Goal: Information Seeking & Learning: Learn about a topic

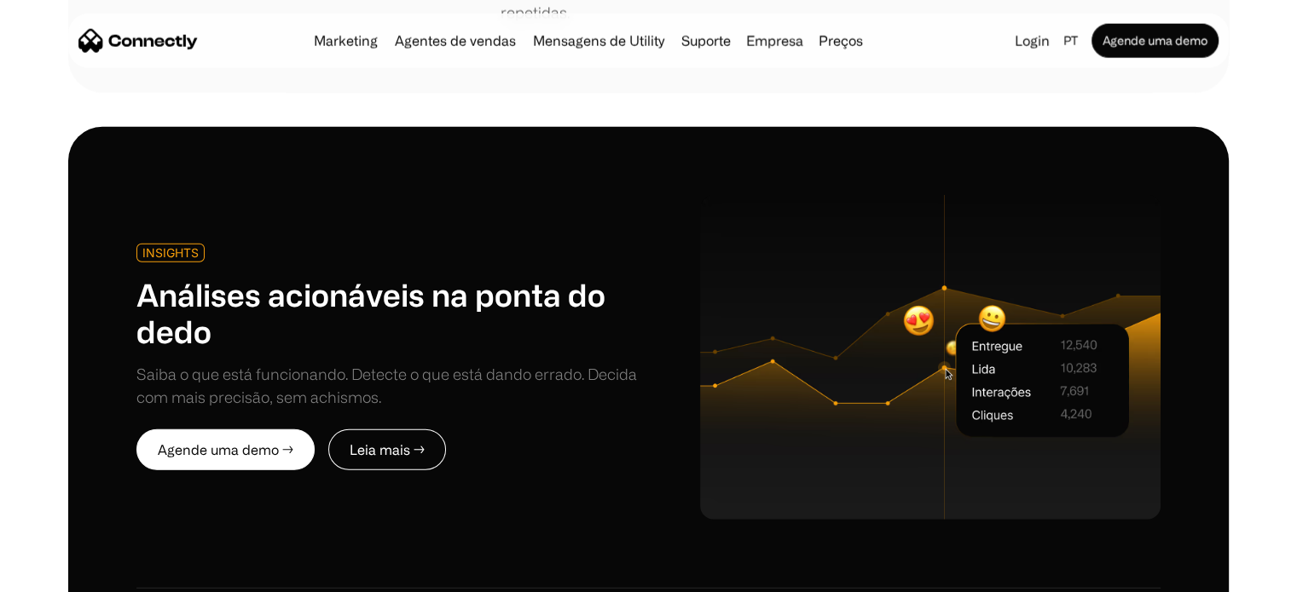
scroll to position [4347, 0]
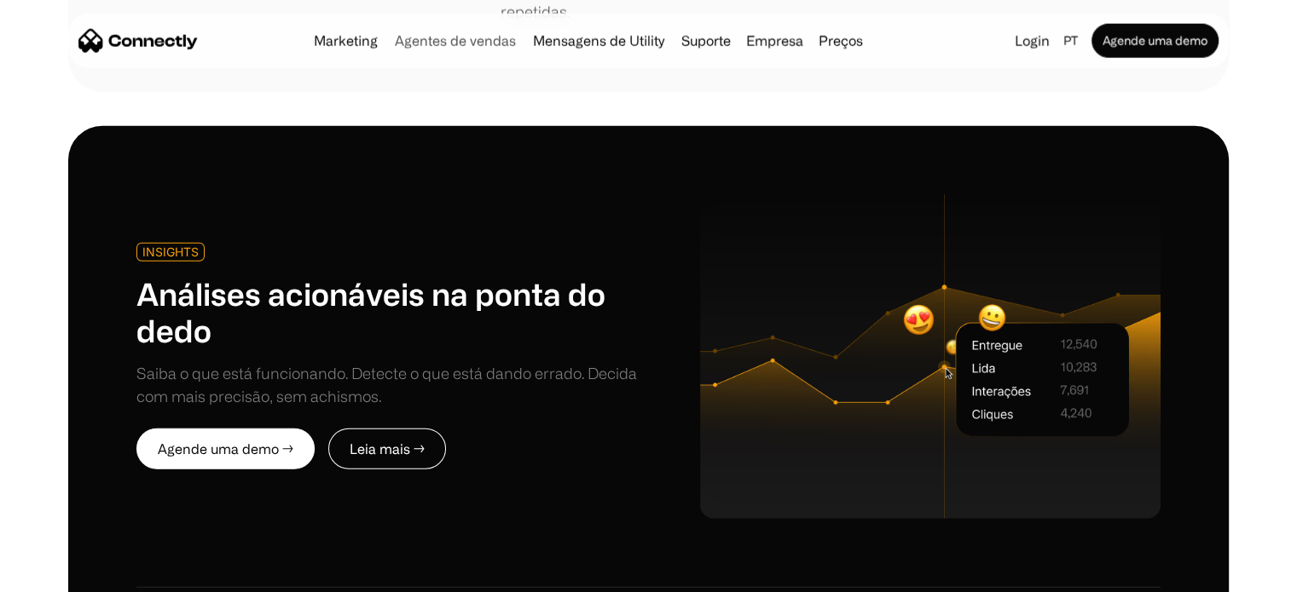
click at [450, 44] on link "Agentes de vendas" at bounding box center [455, 41] width 135 height 14
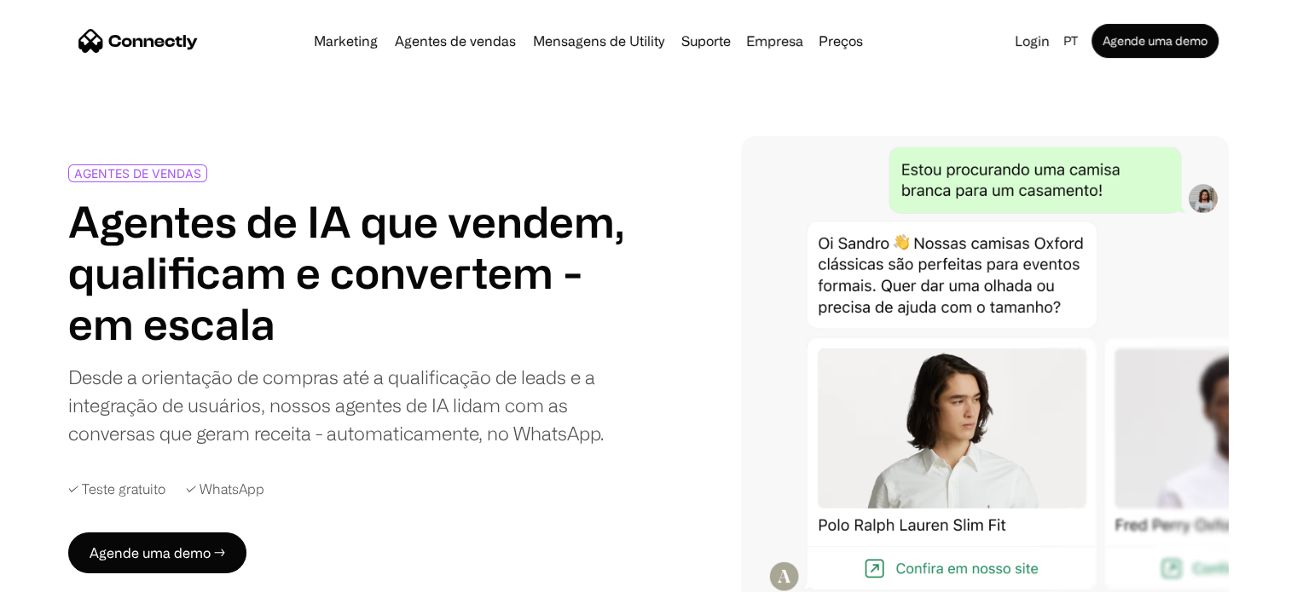
drag, startPoint x: 86, startPoint y: 415, endPoint x: 86, endPoint y: 145, distance: 270.2
click at [351, 43] on link "Marketing" at bounding box center [346, 41] width 78 height 14
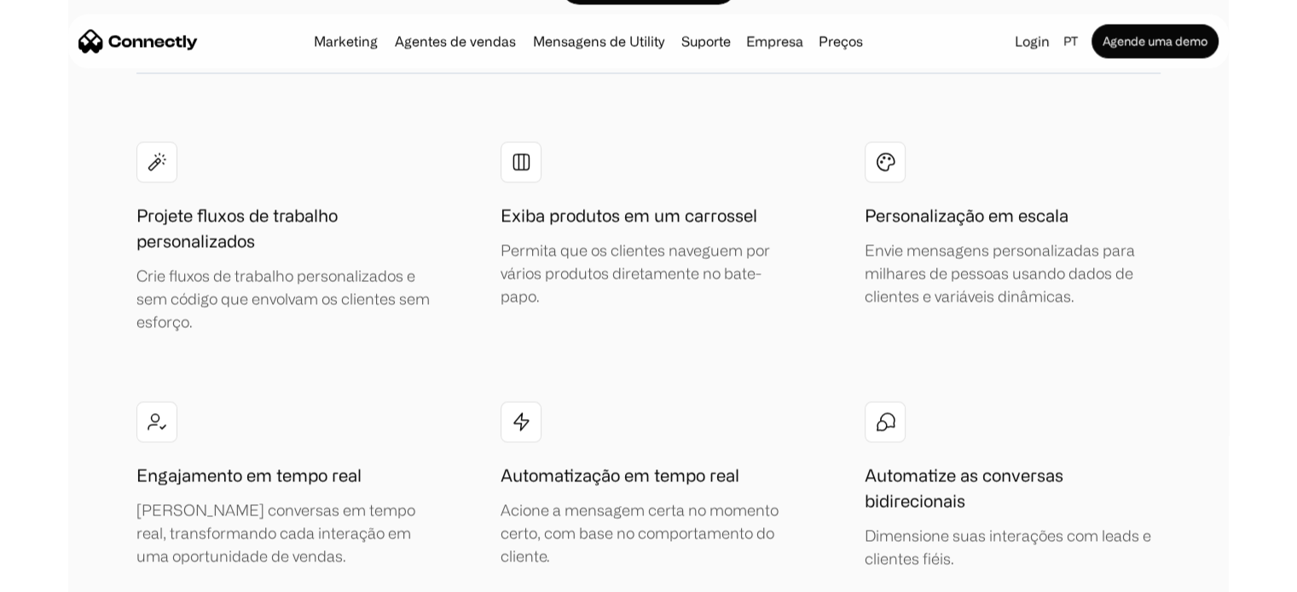
scroll to position [3154, 0]
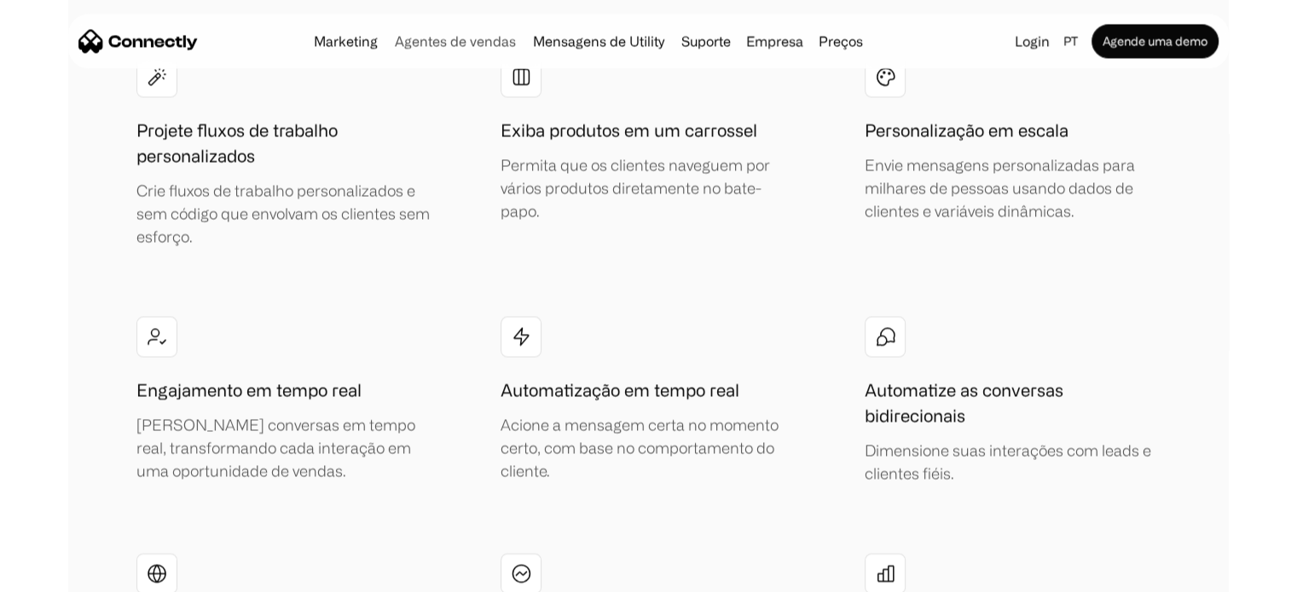
click at [467, 47] on link "Agentes de vendas" at bounding box center [455, 41] width 135 height 14
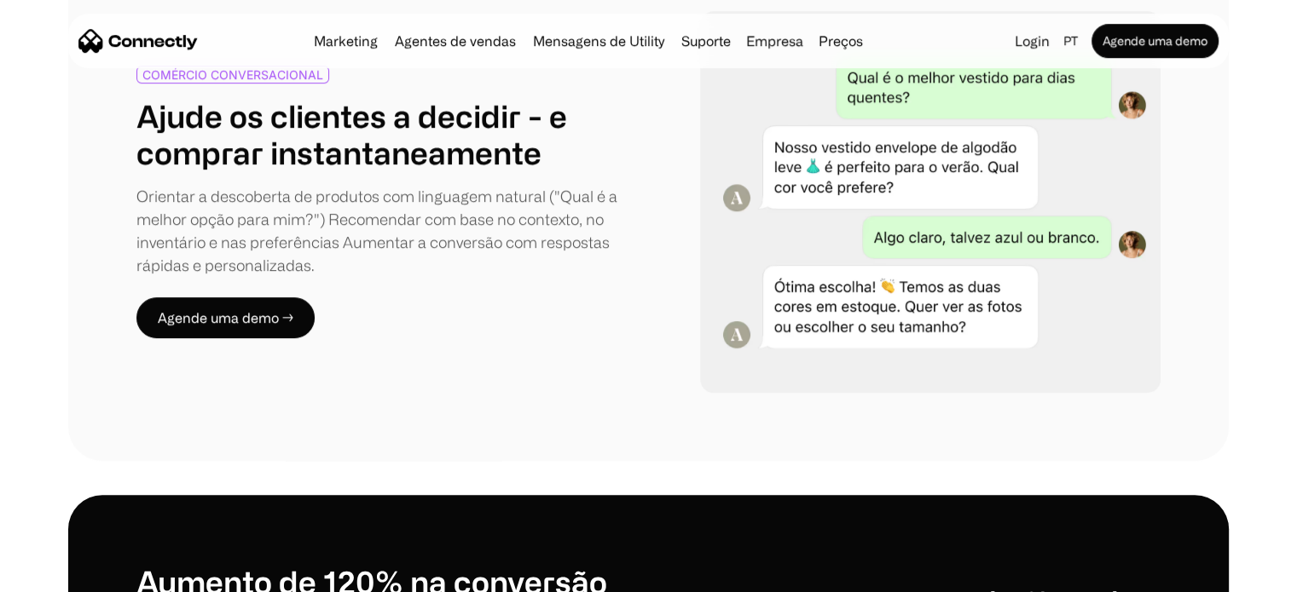
scroll to position [1364, 0]
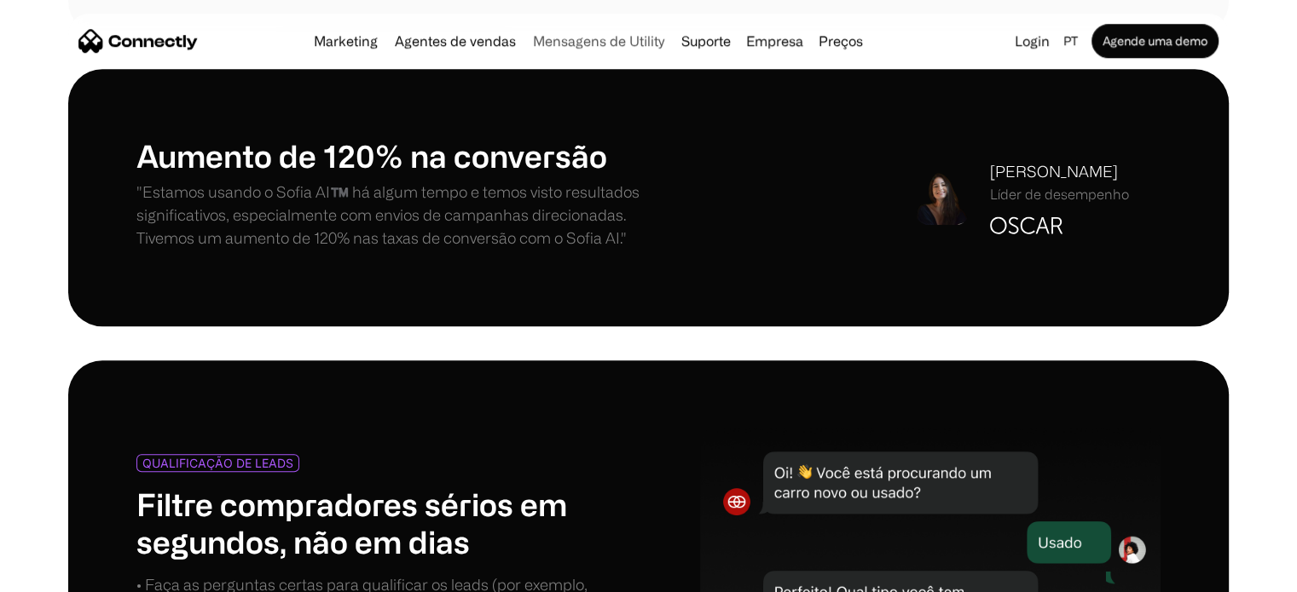
click at [607, 42] on link "Mensagens de Utility" at bounding box center [598, 41] width 145 height 14
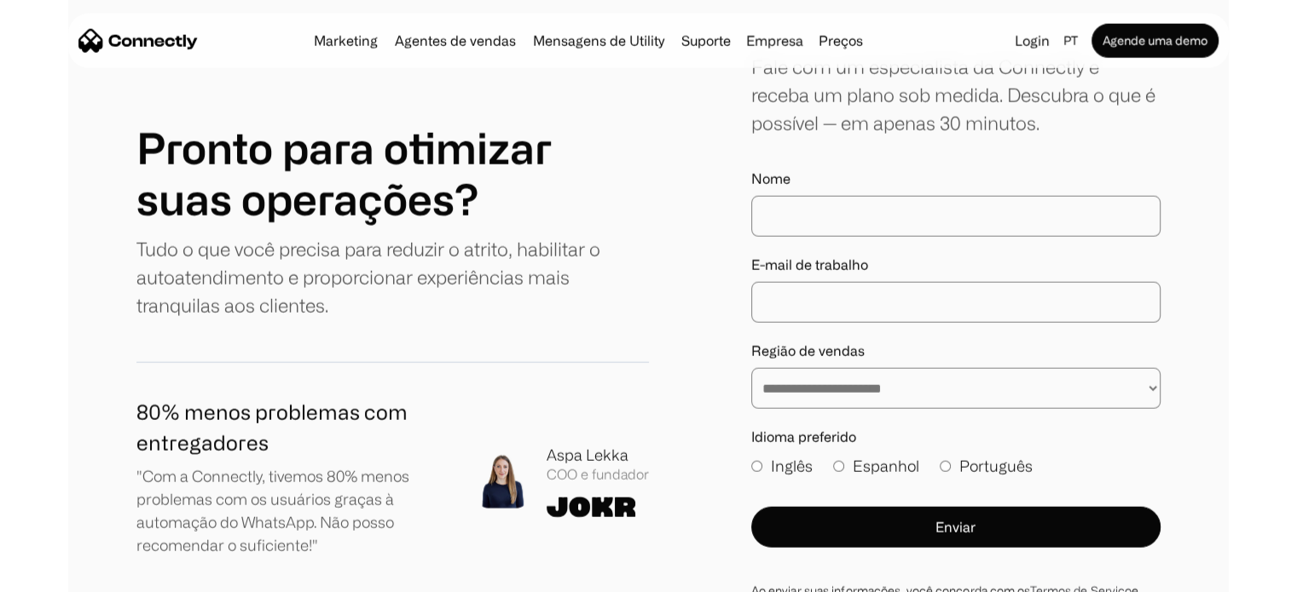
scroll to position [4603, 0]
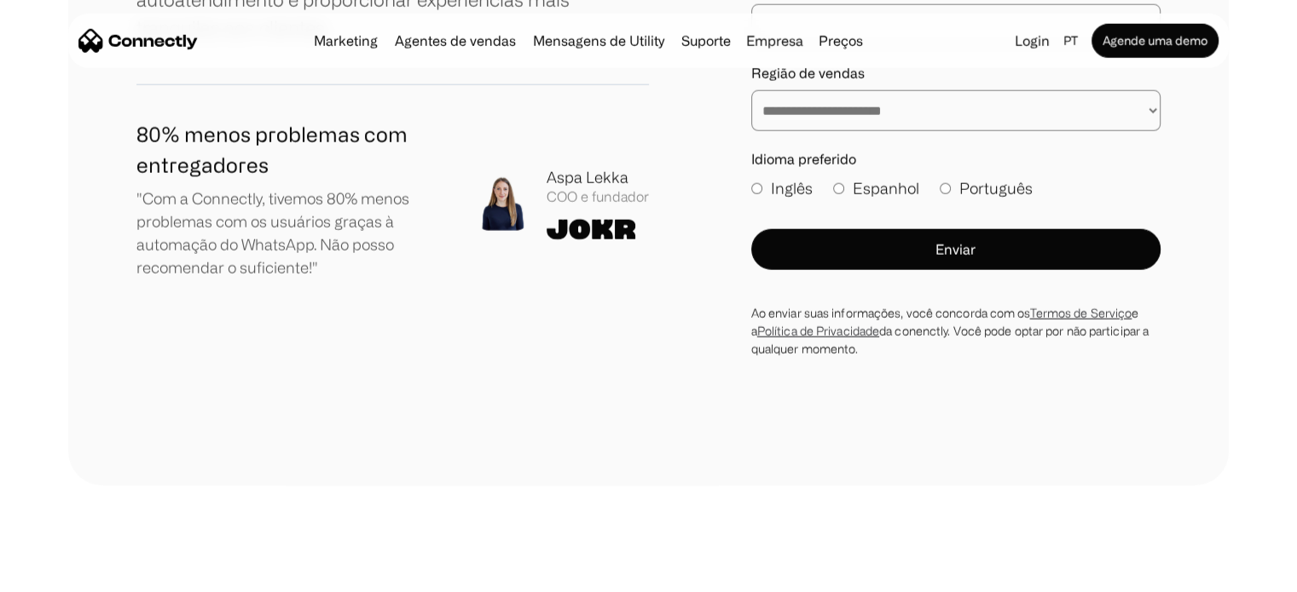
drag, startPoint x: 50, startPoint y: 345, endPoint x: 41, endPoint y: 413, distance: 68.0
click at [41, 413] on div "**********" at bounding box center [648, 66] width 1297 height 839
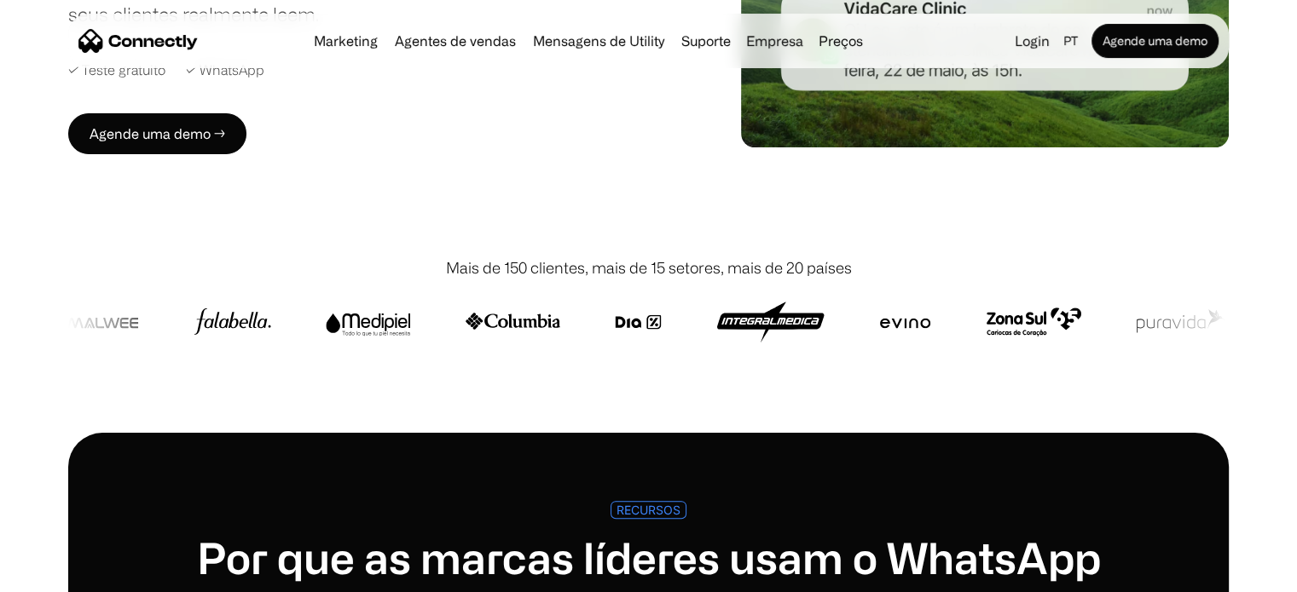
scroll to position [0, 0]
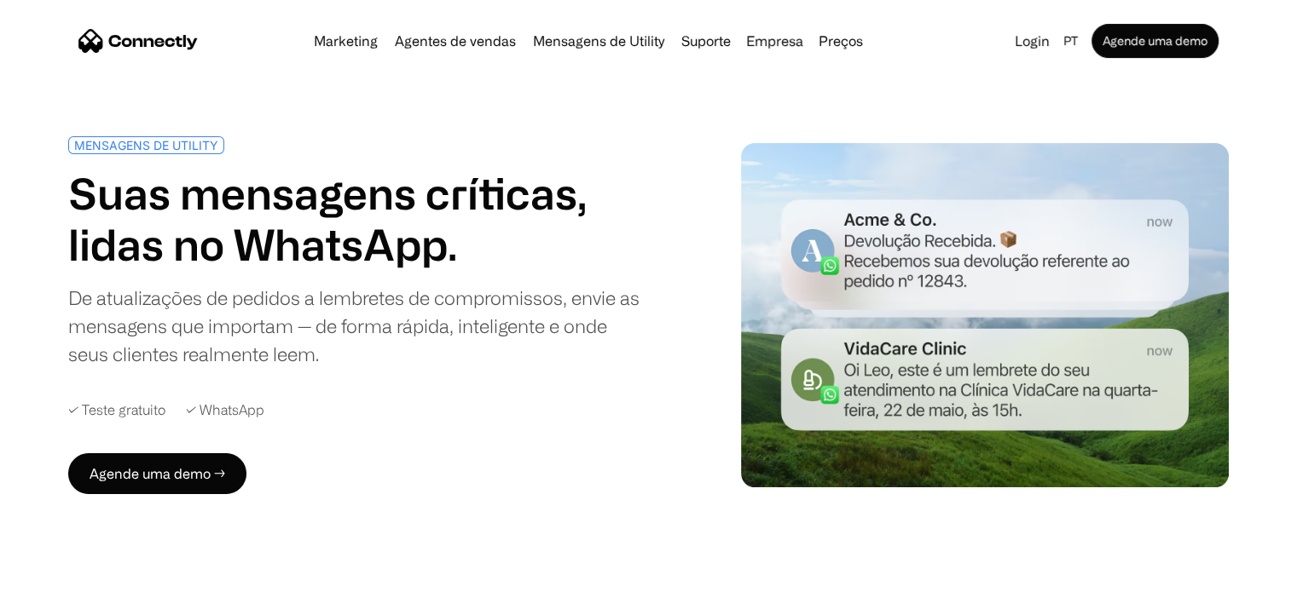
drag, startPoint x: 41, startPoint y: 413, endPoint x: 47, endPoint y: 61, distance: 352.1
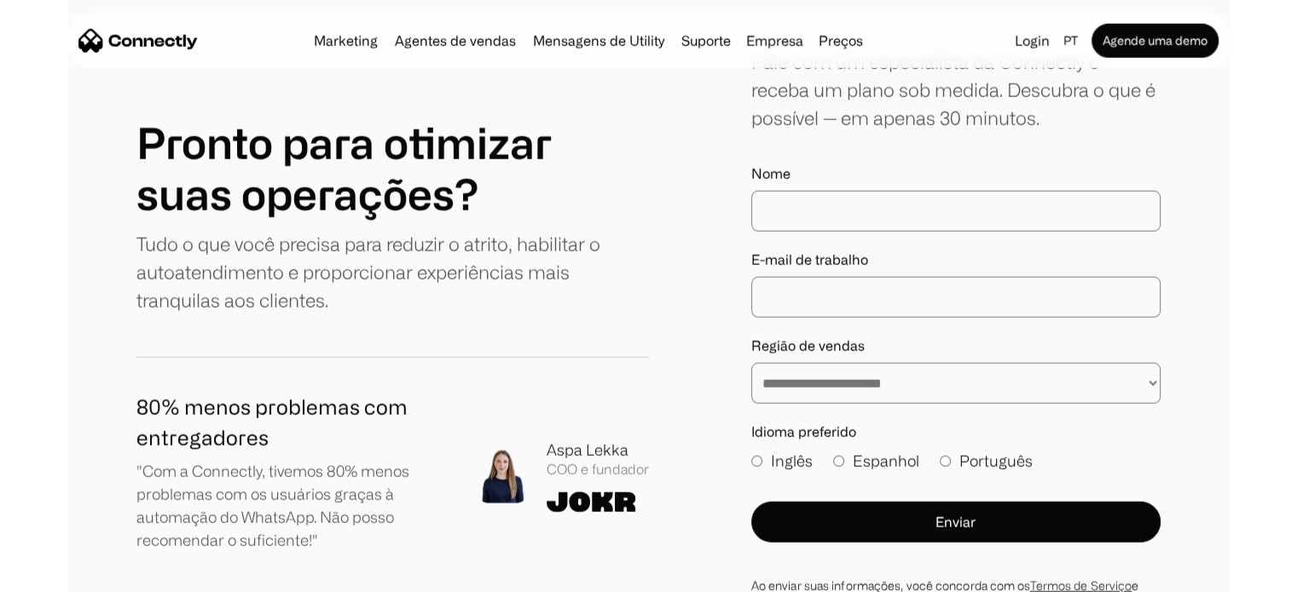
scroll to position [4518, 0]
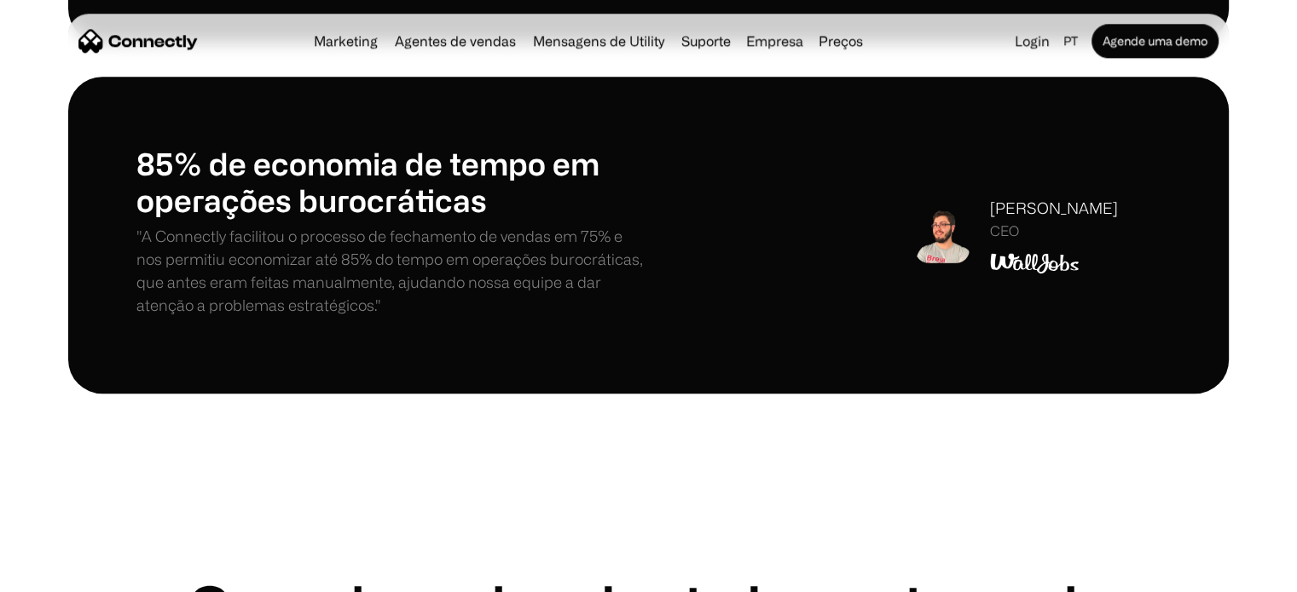
drag, startPoint x: 9, startPoint y: 371, endPoint x: 36, endPoint y: -38, distance: 410.1
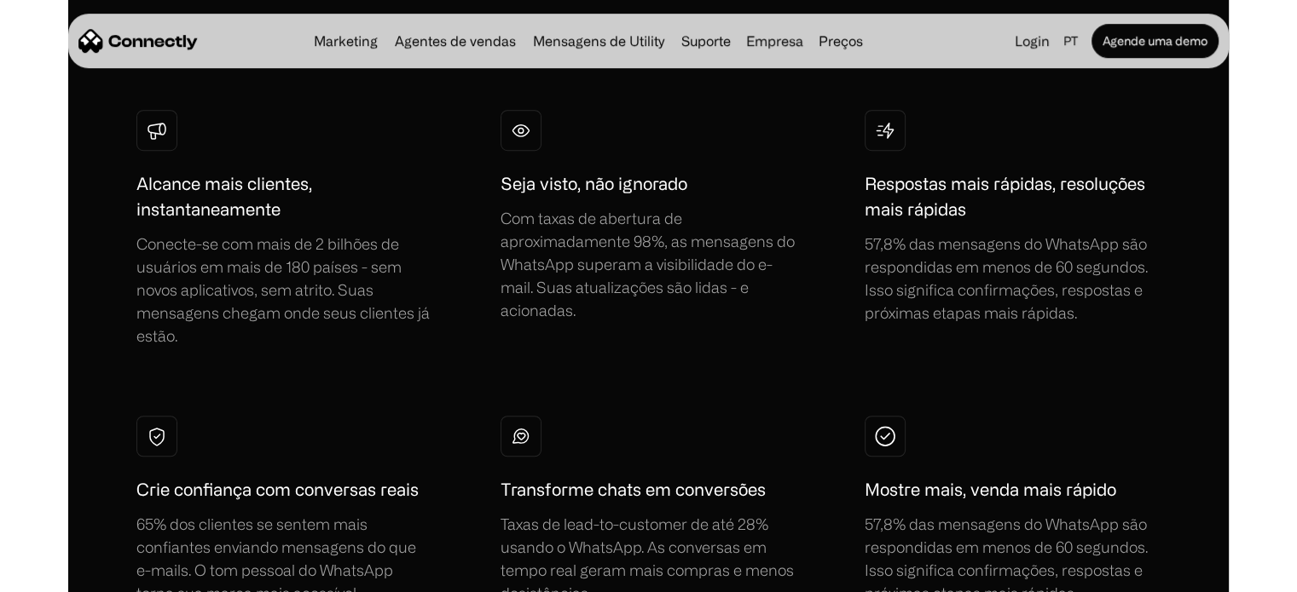
scroll to position [0, 0]
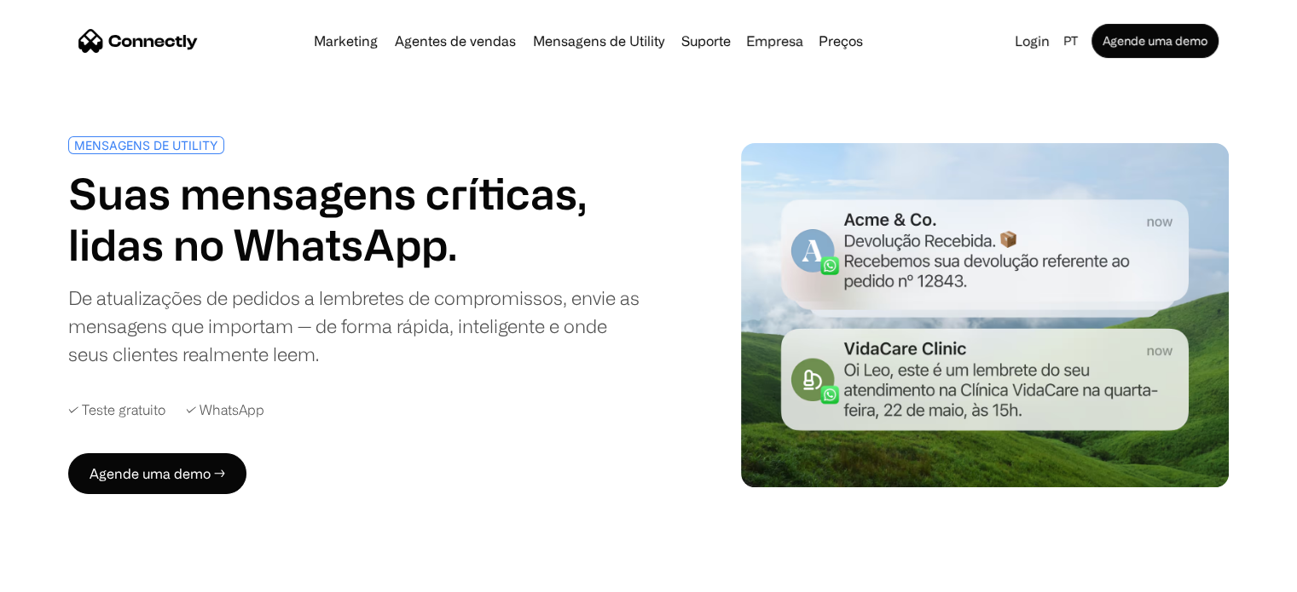
drag, startPoint x: 72, startPoint y: 384, endPoint x: 78, endPoint y: 83, distance: 301.8
click at [842, 43] on link "Preços" at bounding box center [841, 41] width 58 height 14
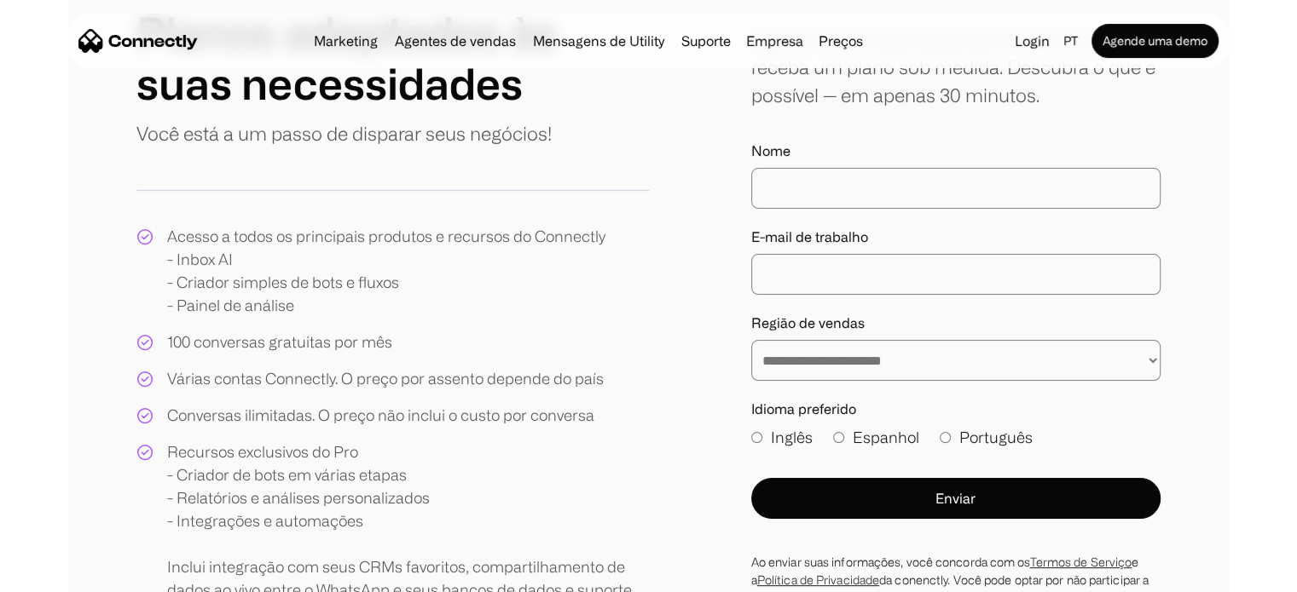
scroll to position [170, 0]
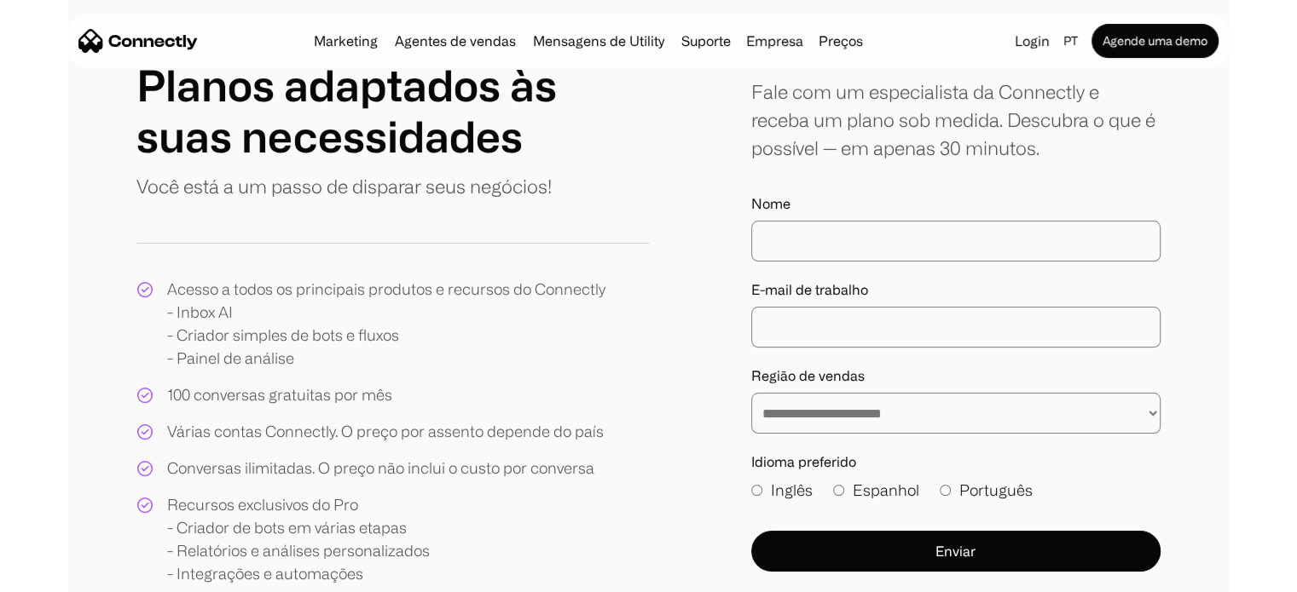
click at [877, 413] on select "**********" at bounding box center [955, 413] width 409 height 41
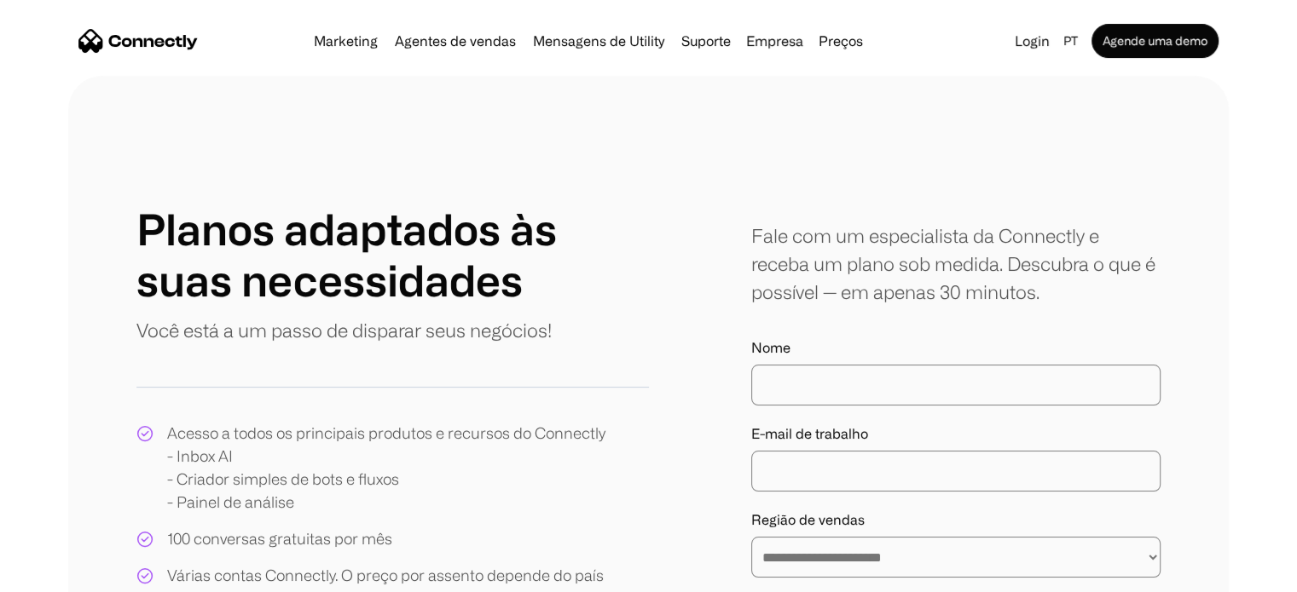
scroll to position [0, 0]
